Goal: Navigation & Orientation: Go to known website

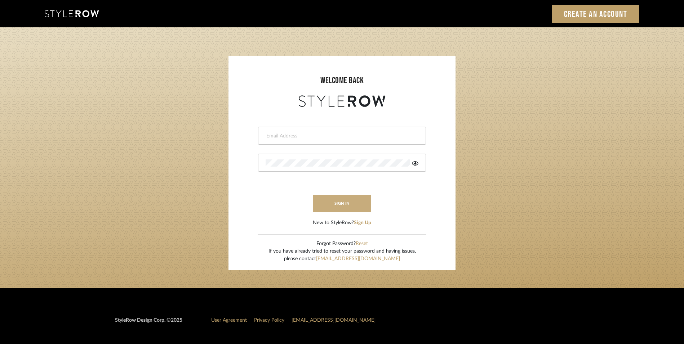
type input "lewisrosedesign@gmail.com"
click at [334, 204] on button "sign in" at bounding box center [342, 203] width 58 height 17
